Goal: Information Seeking & Learning: Learn about a topic

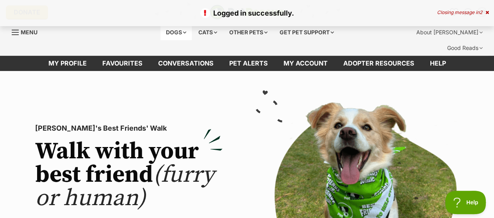
click at [174, 30] on div "Dogs" at bounding box center [176, 33] width 31 height 16
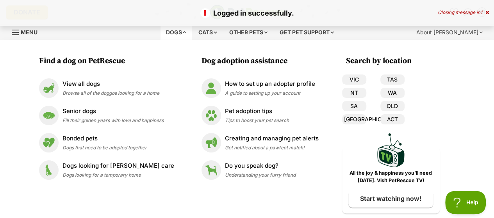
click at [174, 30] on div "Dogs" at bounding box center [176, 33] width 31 height 16
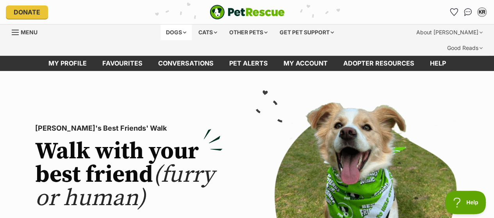
click at [181, 34] on div "Dogs" at bounding box center [176, 33] width 31 height 16
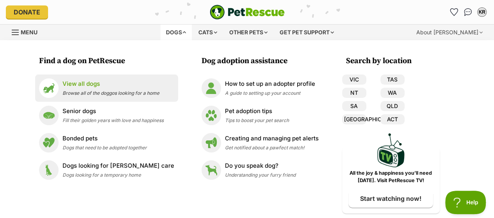
click at [86, 91] on span "Browse all of the doggos looking for a home" at bounding box center [111, 93] width 97 height 6
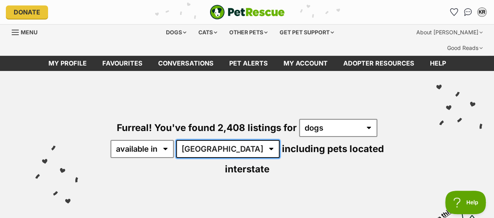
click at [225, 140] on select "Australia ACT NSW NT QLD SA TAS VIC WA" at bounding box center [228, 149] width 104 height 18
select select "VIC"
click at [177, 140] on select "Australia ACT NSW NT QLD SA TAS VIC WA" at bounding box center [228, 149] width 104 height 18
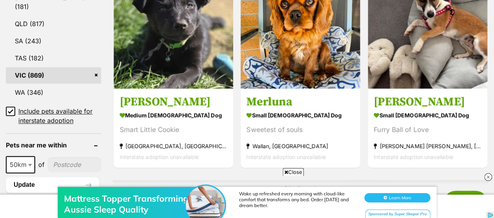
scroll to position [515, 0]
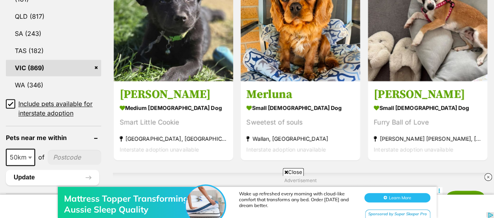
click at [60, 150] on input"] "postcode" at bounding box center [75, 157] width 54 height 15
type input"] "3163"
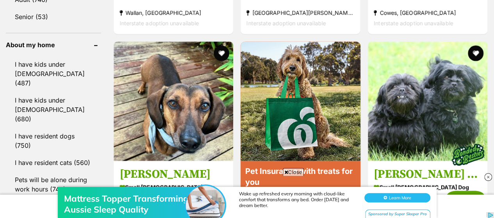
scroll to position [926, 0]
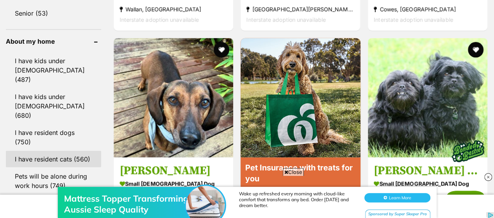
click at [52, 151] on link "I have resident cats (560)" at bounding box center [53, 159] width 95 height 16
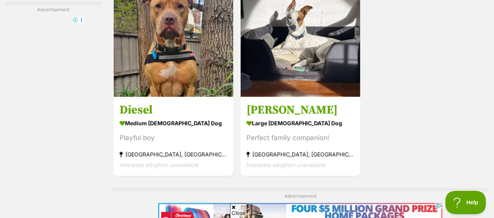
scroll to position [1745, 0]
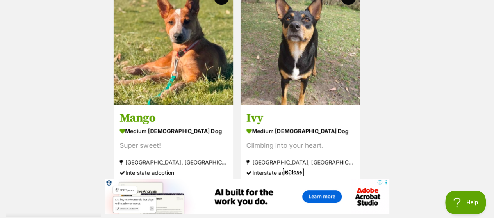
scroll to position [1775, 0]
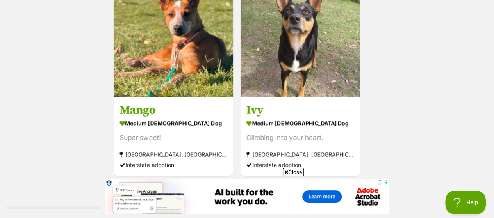
click at [327, 184] on link "Next" at bounding box center [332, 193] width 59 height 19
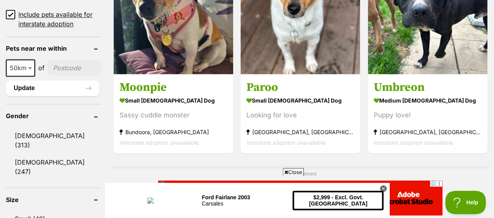
scroll to position [640, 0]
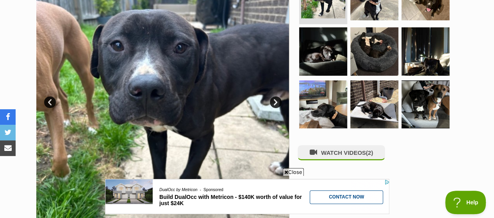
scroll to position [198, 0]
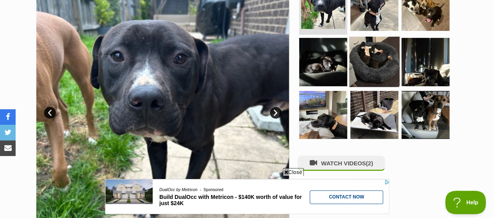
click at [383, 42] on img at bounding box center [374, 62] width 50 height 50
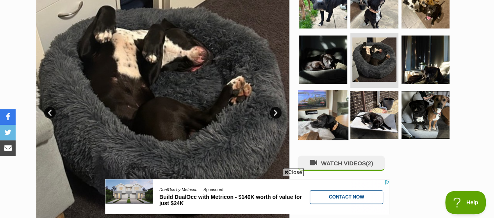
click at [329, 99] on img at bounding box center [323, 115] width 50 height 50
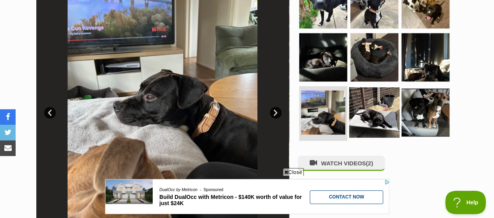
click at [369, 95] on img at bounding box center [374, 113] width 50 height 50
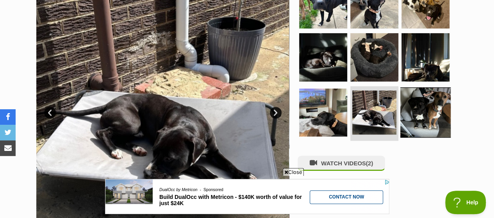
click at [418, 94] on img at bounding box center [425, 113] width 50 height 50
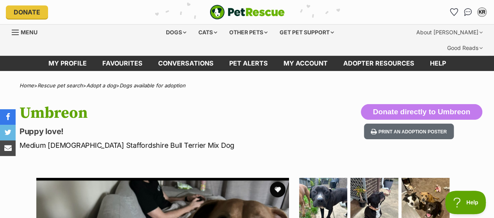
scroll to position [0, 0]
click at [279, 181] on button "favourite" at bounding box center [277, 189] width 17 height 17
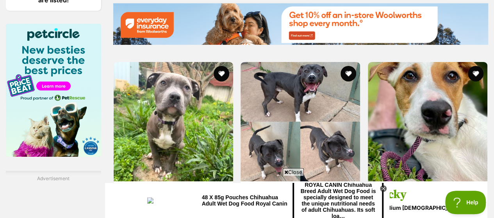
scroll to position [1285, 0]
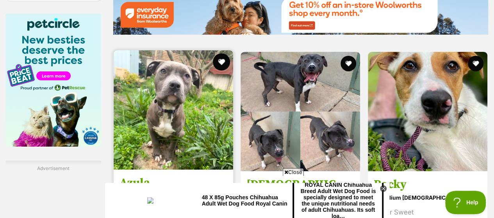
click at [220, 54] on button "favourite" at bounding box center [221, 62] width 17 height 17
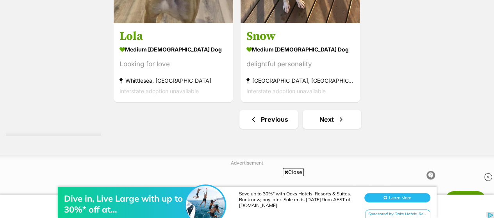
scroll to position [1931, 0]
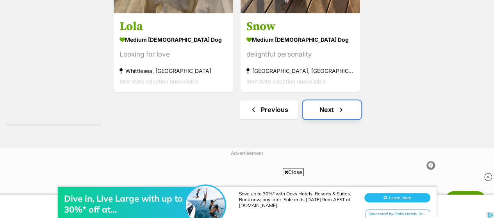
click at [327, 100] on link "Next" at bounding box center [332, 109] width 59 height 19
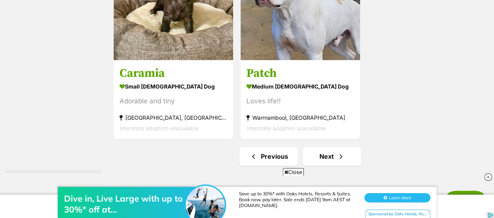
scroll to position [1821, 0]
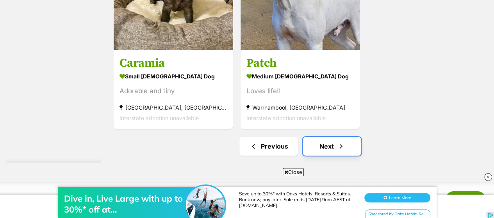
click at [326, 137] on link "Next" at bounding box center [332, 146] width 59 height 19
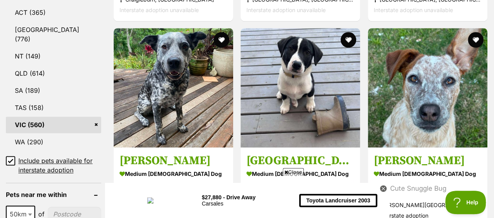
scroll to position [464, 0]
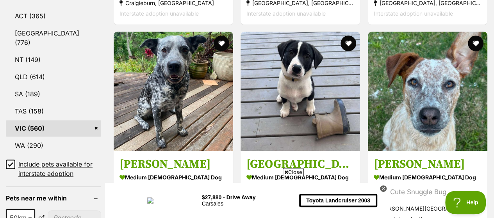
click at [64, 211] on input"] "postcode" at bounding box center [75, 218] width 54 height 15
type input"] "3163"
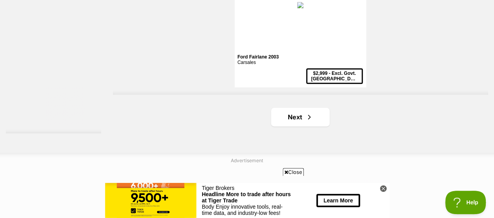
scroll to position [1936, 0]
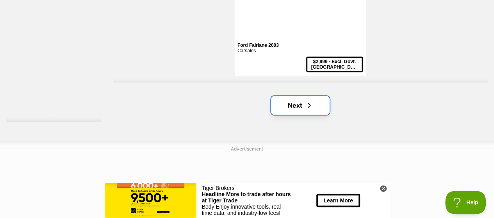
click at [294, 96] on link "Next" at bounding box center [300, 105] width 59 height 19
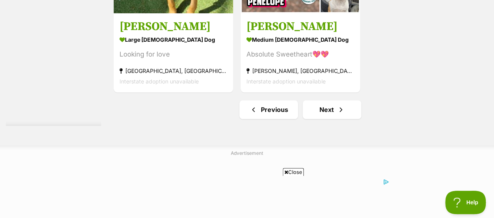
scroll to position [1821, 0]
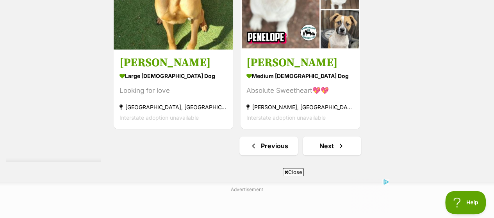
click at [325, 137] on link "Next" at bounding box center [332, 146] width 59 height 19
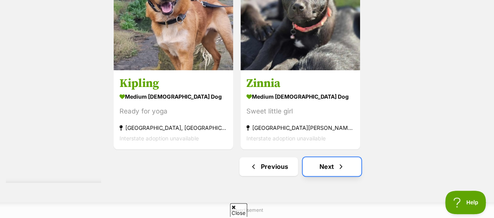
click at [333, 157] on link "Next" at bounding box center [332, 166] width 59 height 19
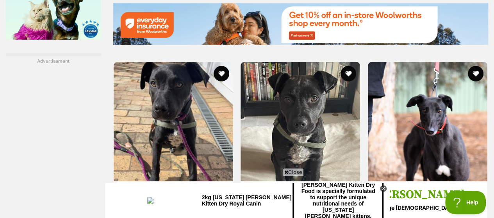
scroll to position [1233, 0]
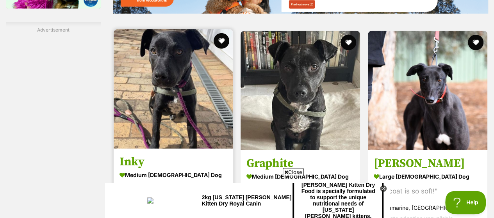
click at [201, 110] on img at bounding box center [174, 89] width 120 height 120
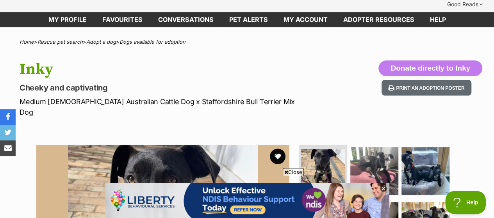
scroll to position [46, 0]
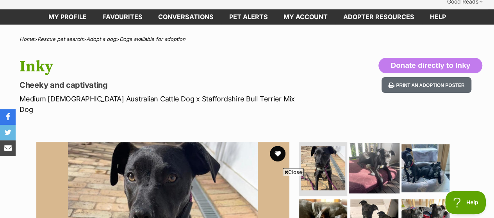
click at [383, 143] on img at bounding box center [374, 168] width 50 height 50
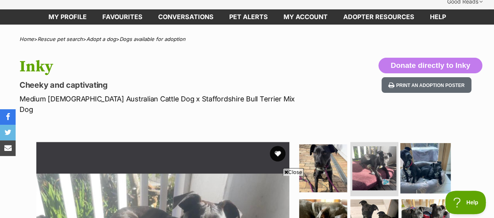
scroll to position [0, 0]
click at [430, 143] on img at bounding box center [425, 168] width 50 height 50
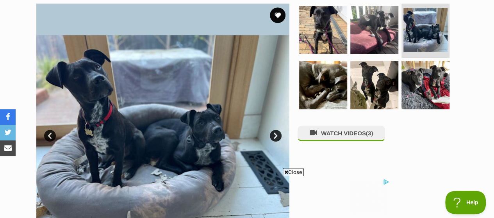
scroll to position [191, 0]
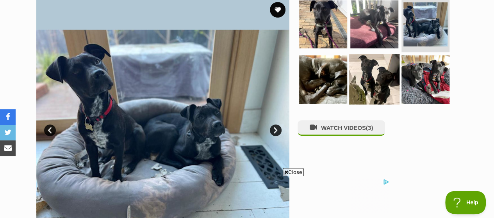
click at [381, 58] on img at bounding box center [374, 79] width 50 height 50
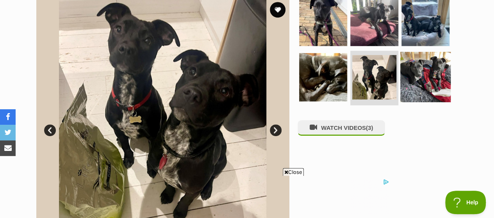
click at [425, 52] on img at bounding box center [425, 77] width 50 height 50
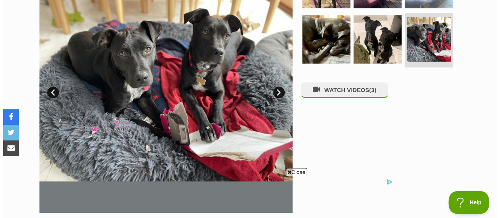
scroll to position [218, 0]
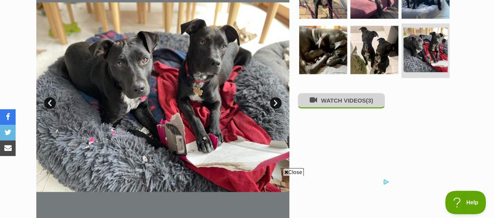
click at [363, 93] on button "WATCH VIDEOS (3)" at bounding box center [342, 100] width 88 height 15
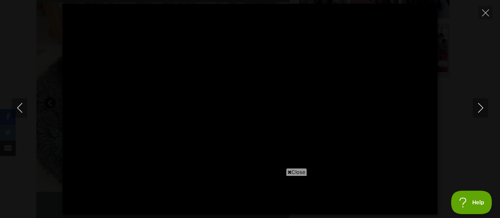
scroll to position [0, 0]
type input "100"
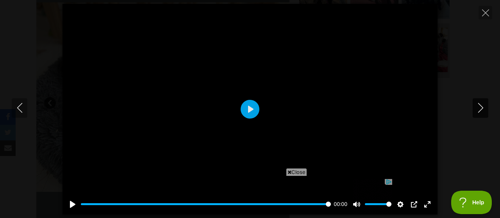
click at [479, 104] on icon "Next" at bounding box center [480, 108] width 5 height 10
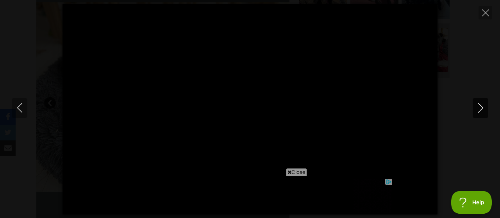
click at [480, 109] on icon "Next" at bounding box center [481, 108] width 10 height 10
type input "76.71"
type input "100"
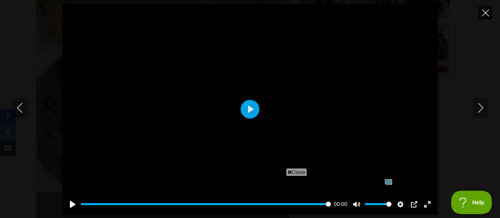
click at [487, 11] on icon "Close" at bounding box center [485, 12] width 7 height 7
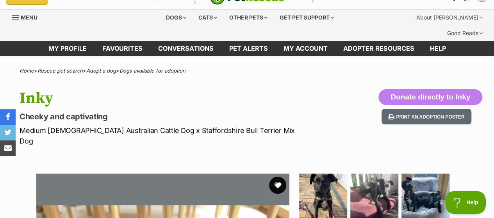
click at [274, 177] on button "favourite" at bounding box center [277, 185] width 17 height 17
